Goal: Book appointment/travel/reservation

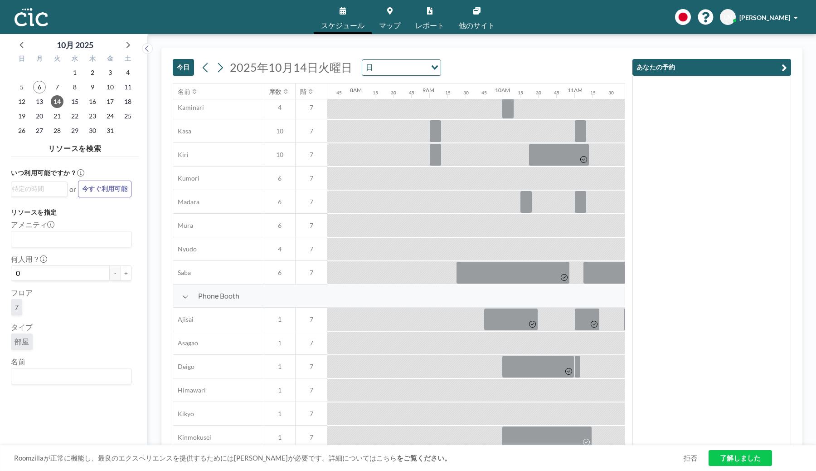
scroll to position [74, 556]
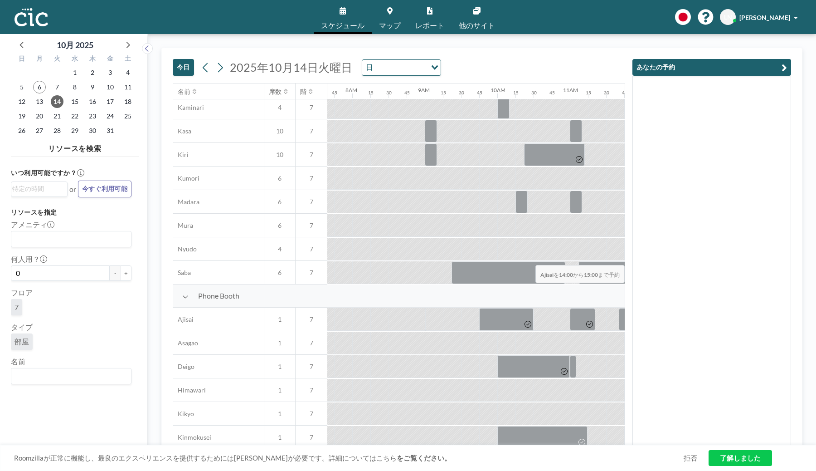
drag, startPoint x: 547, startPoint y: 243, endPoint x: 584, endPoint y: 244, distance: 37.6
click at [788, 308] on div at bounding box center [824, 319] width 73 height 23
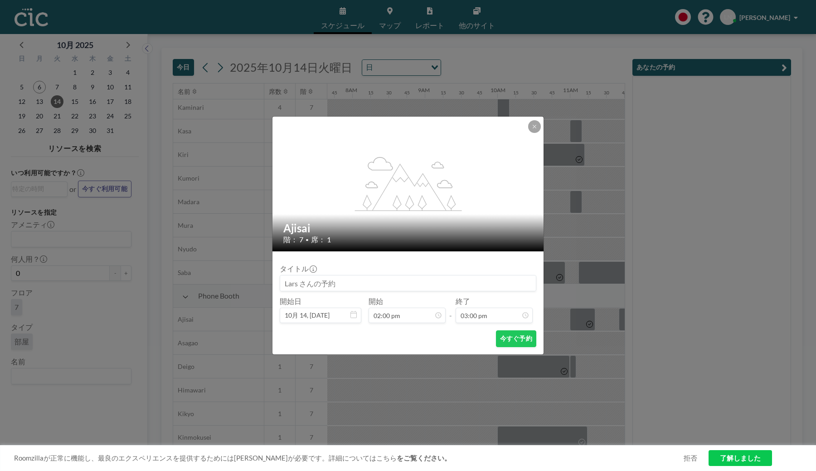
click at [478, 330] on div "今すぐ予約" at bounding box center [408, 338] width 257 height 17
click at [496, 330] on button "今すぐ予約" at bounding box center [516, 338] width 40 height 17
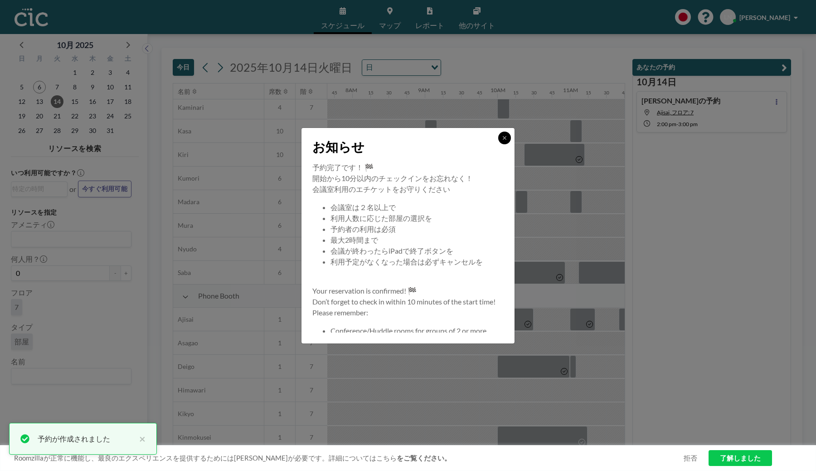
click at [498, 144] on button at bounding box center [504, 138] width 13 height 13
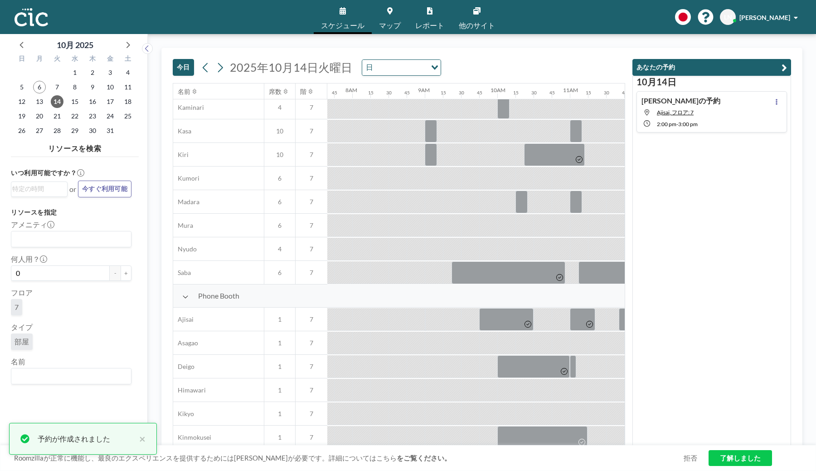
click at [432, 10] on link "レポート" at bounding box center [430, 17] width 44 height 34
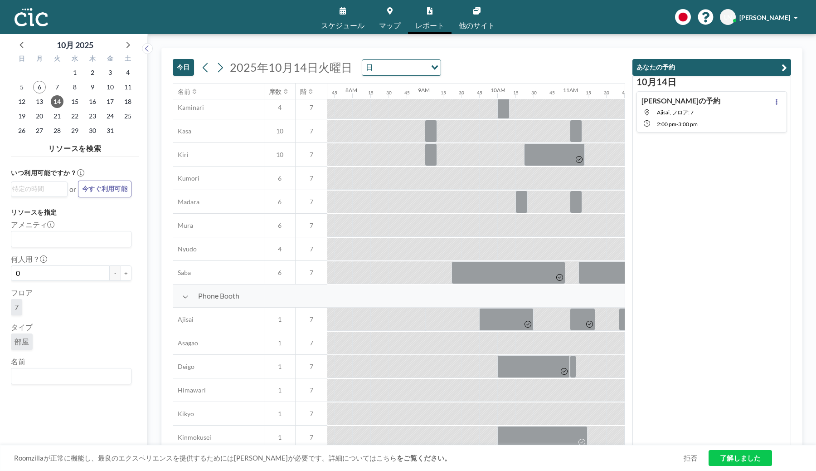
click at [751, 460] on link "了解しました" at bounding box center [740, 458] width 63 height 16
click at [420, 16] on link "レポート" at bounding box center [430, 17] width 44 height 34
click at [781, 16] on span "[PERSON_NAME]" at bounding box center [765, 18] width 51 height 8
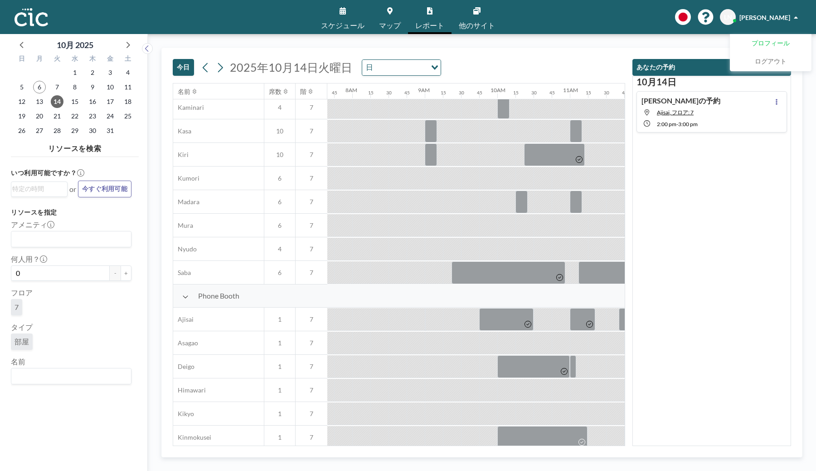
click at [782, 37] on link "プロフィール" at bounding box center [771, 43] width 81 height 18
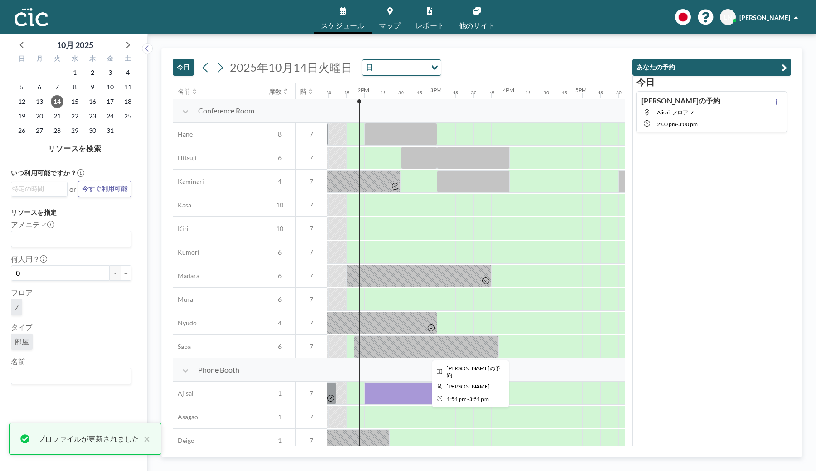
scroll to position [2, 969]
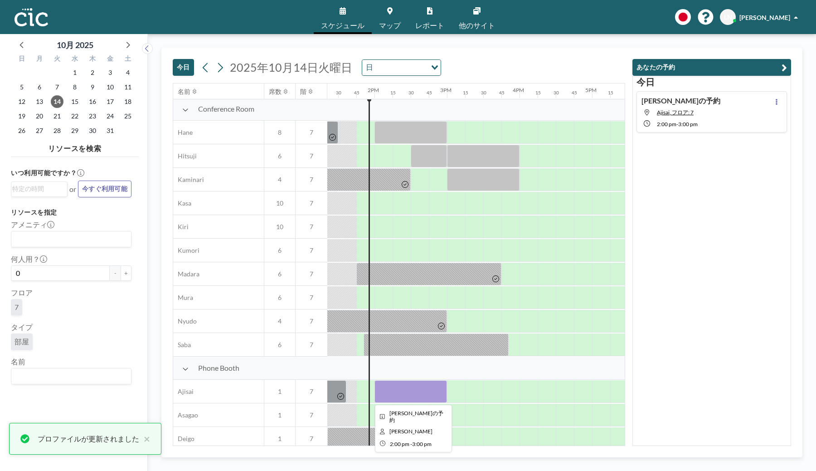
click at [400, 390] on div at bounding box center [411, 391] width 73 height 23
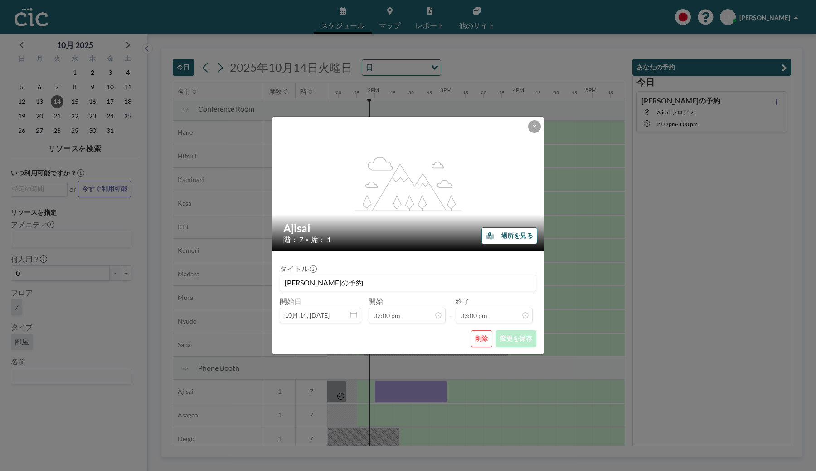
scroll to position [969, 0]
click at [538, 122] on button at bounding box center [534, 126] width 13 height 13
